Goal: Transaction & Acquisition: Obtain resource

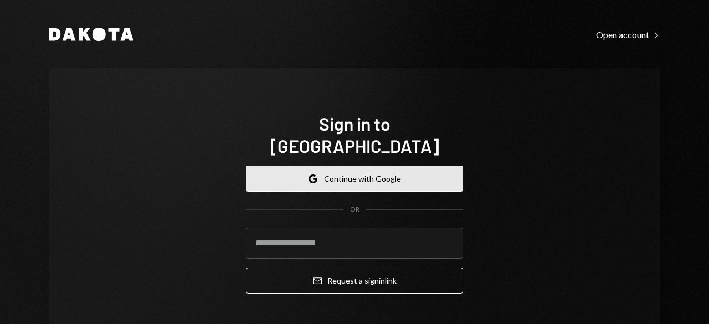
click at [425, 166] on button "Google Continue with Google" at bounding box center [354, 179] width 217 height 26
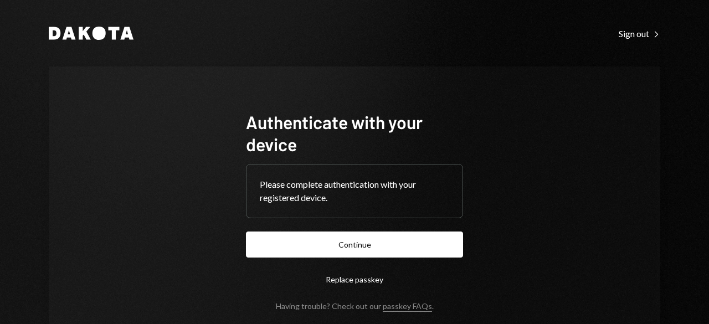
click at [414, 246] on button "Continue" at bounding box center [354, 244] width 217 height 26
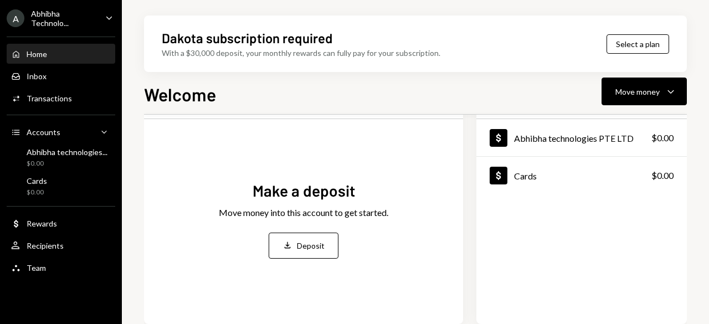
scroll to position [111, 0]
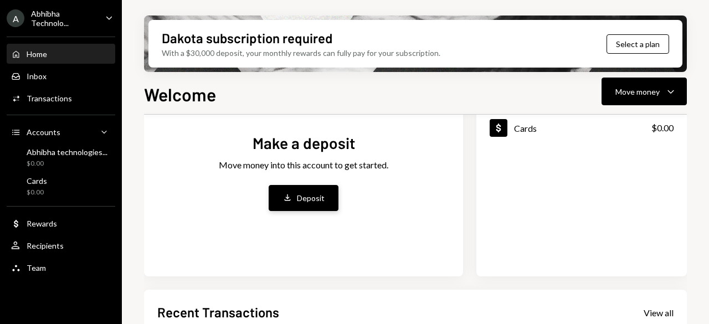
click at [303, 200] on div "Deposit" at bounding box center [311, 198] width 28 height 12
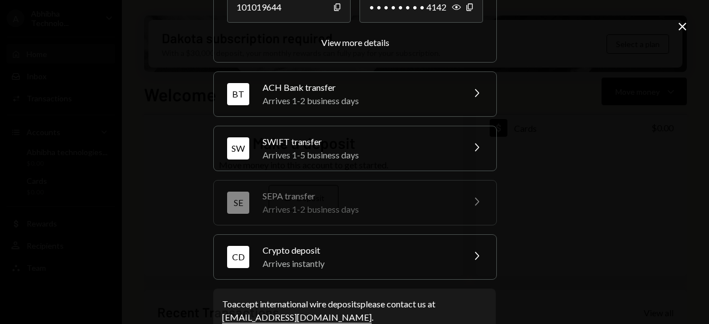
scroll to position [213, 0]
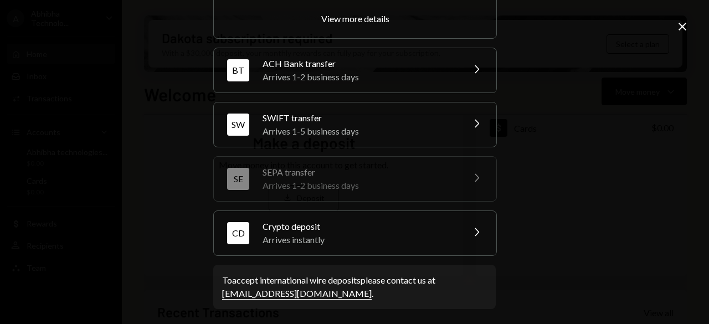
click at [333, 90] on div "BT ACH Bank transfer Arrives 1-2 business days Chevron Right" at bounding box center [355, 70] width 282 height 44
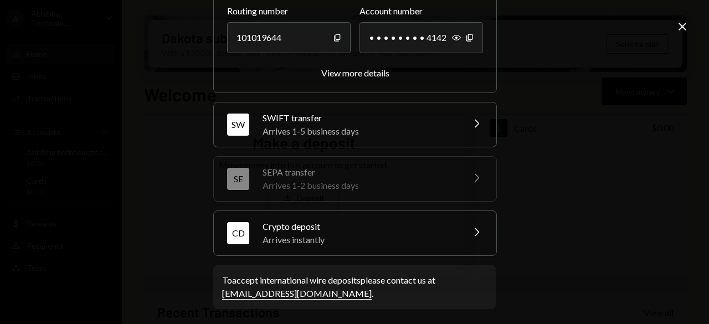
click at [336, 125] on div "Arrives 1-5 business days" at bounding box center [360, 131] width 194 height 13
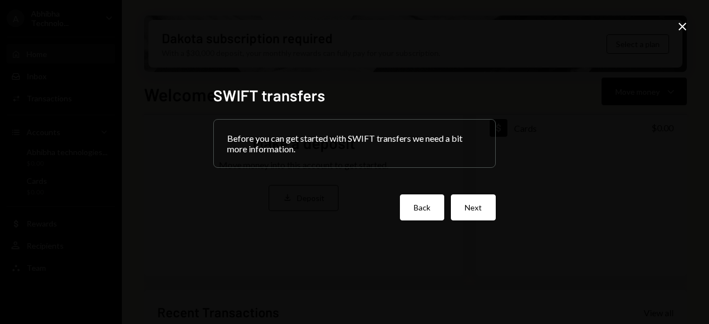
click at [428, 196] on button "Back" at bounding box center [422, 207] width 44 height 26
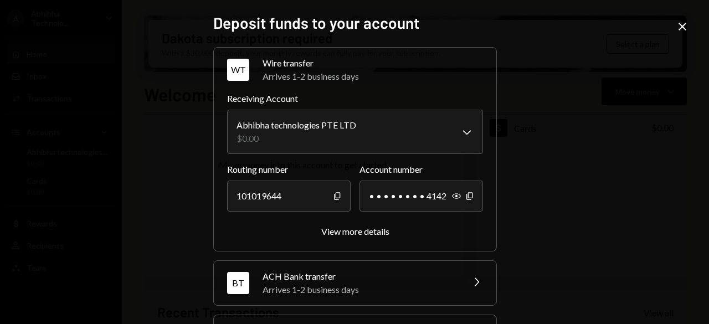
click at [380, 73] on div "Arrives 1-2 business days" at bounding box center [373, 76] width 220 height 13
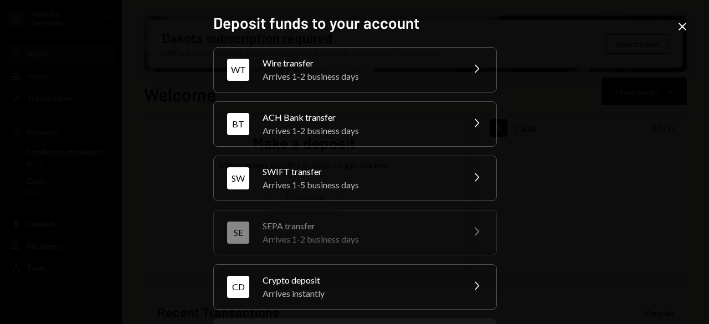
click at [371, 116] on div "ACH Bank transfer" at bounding box center [360, 117] width 194 height 13
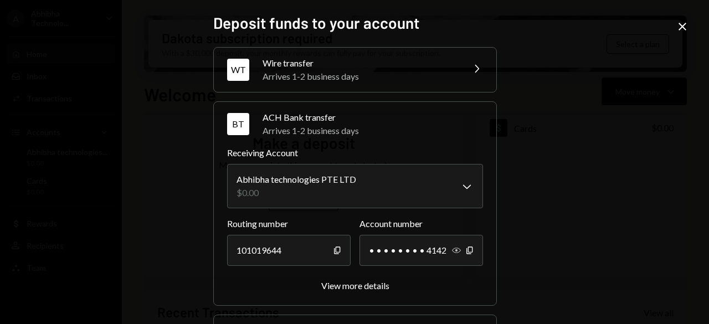
click at [452, 246] on icon "Show" at bounding box center [456, 250] width 9 height 9
click at [429, 143] on div "BT ACH Bank transfer Arrives 1-2 business days Chevron Right" at bounding box center [355, 124] width 282 height 44
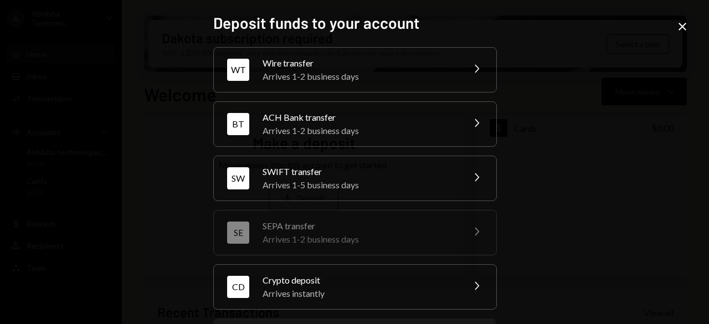
click at [435, 77] on div "Arrives 1-2 business days" at bounding box center [360, 76] width 194 height 13
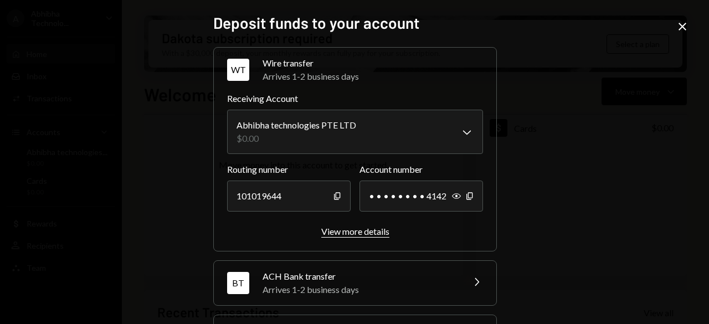
click at [368, 235] on div "View more details" at bounding box center [355, 231] width 68 height 11
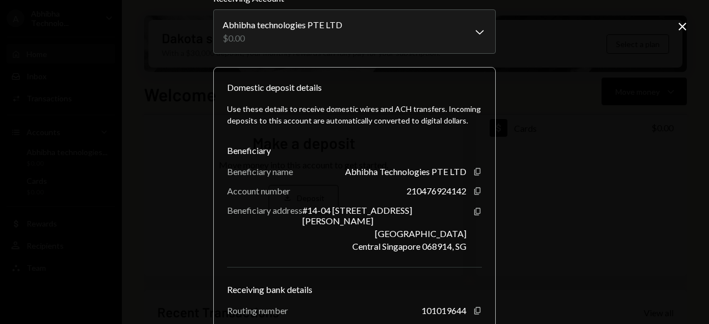
scroll to position [111, 0]
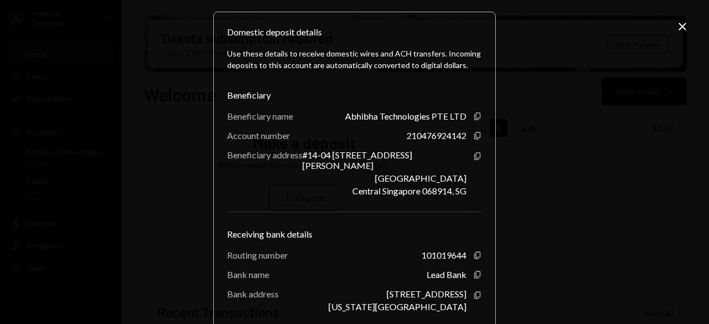
click at [498, 217] on div "**********" at bounding box center [354, 162] width 709 height 324
click at [531, 155] on div "**********" at bounding box center [354, 162] width 709 height 324
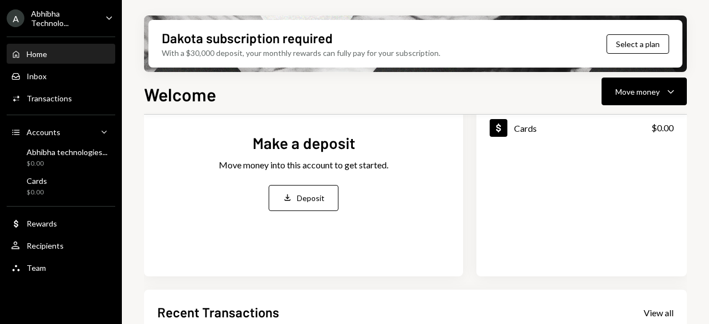
click at [285, 123] on div "Make a deposit Move money into this account to get started. Deposit Deposit" at bounding box center [303, 171] width 292 height 183
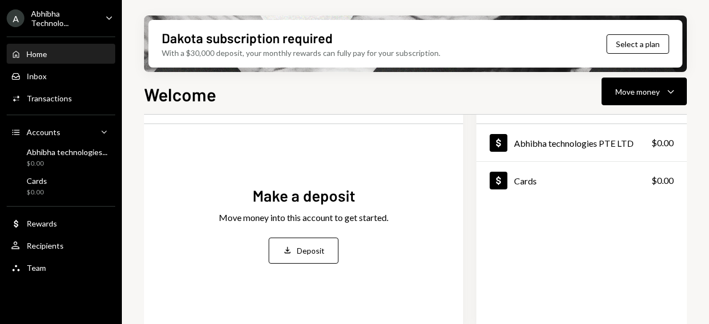
scroll to position [0, 0]
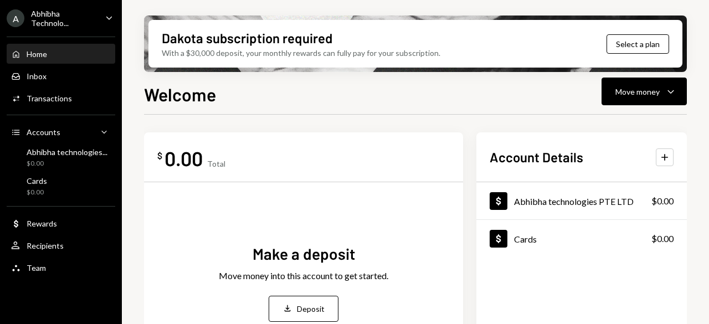
drag, startPoint x: 309, startPoint y: 122, endPoint x: 309, endPoint y: 132, distance: 10.5
drag, startPoint x: 647, startPoint y: 71, endPoint x: 708, endPoint y: 81, distance: 62.4
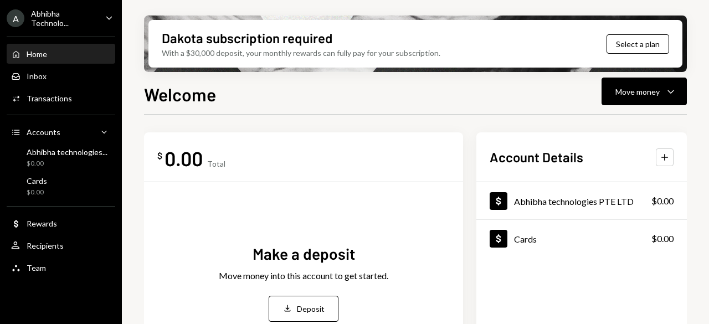
drag, startPoint x: 708, startPoint y: 81, endPoint x: 503, endPoint y: 127, distance: 210.5
